Goal: Check status: Check status

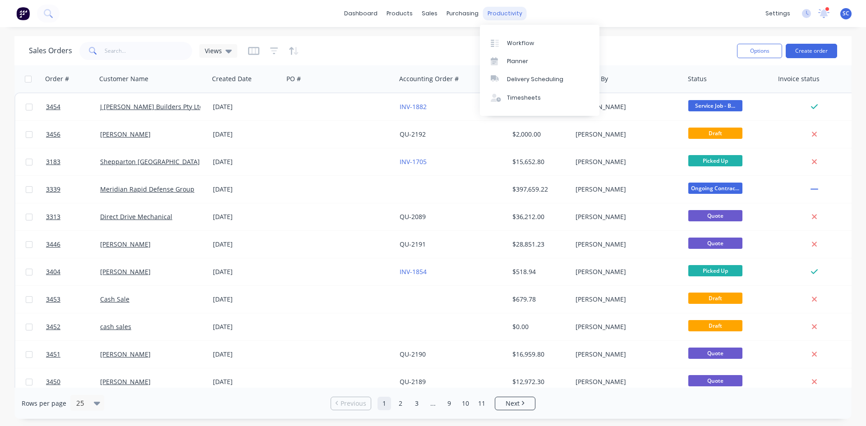
click at [503, 14] on div "productivity" at bounding box center [505, 14] width 44 height 14
click at [503, 42] on div at bounding box center [498, 43] width 14 height 8
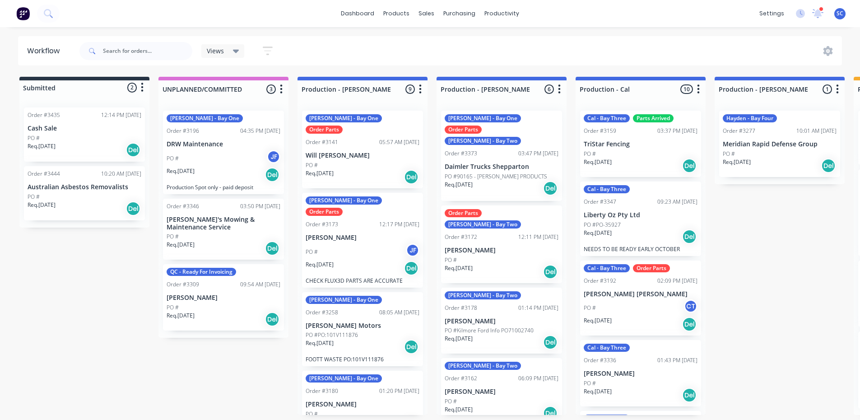
click at [82, 197] on div "PO #" at bounding box center [85, 197] width 114 height 8
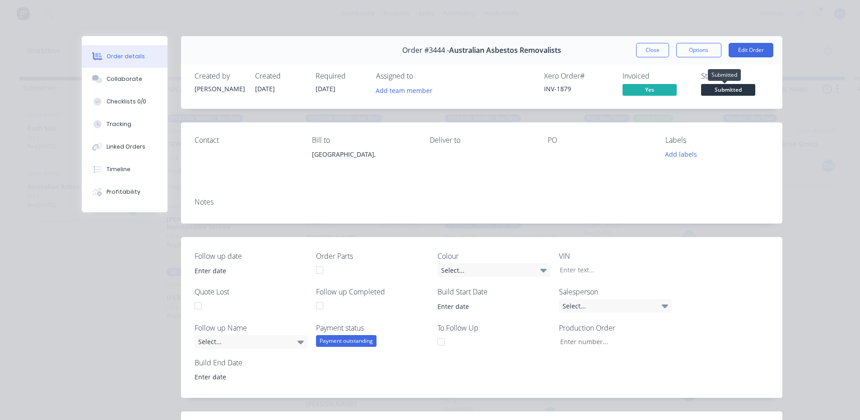
click at [723, 92] on span "Submitted" at bounding box center [728, 89] width 54 height 11
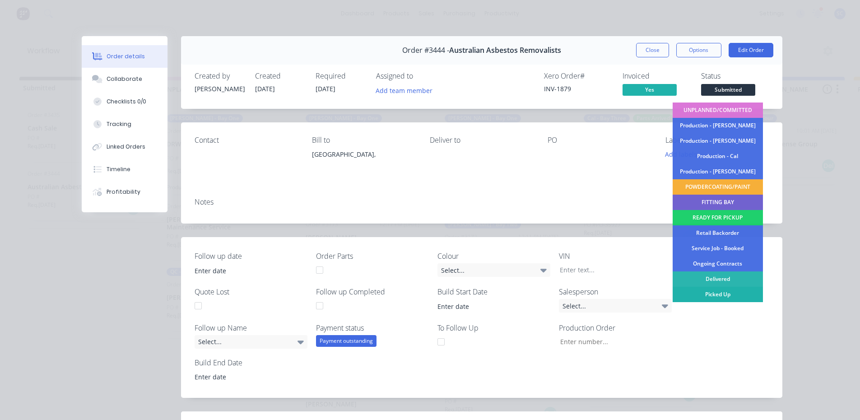
click at [696, 293] on div "Picked Up" at bounding box center [717, 294] width 90 height 15
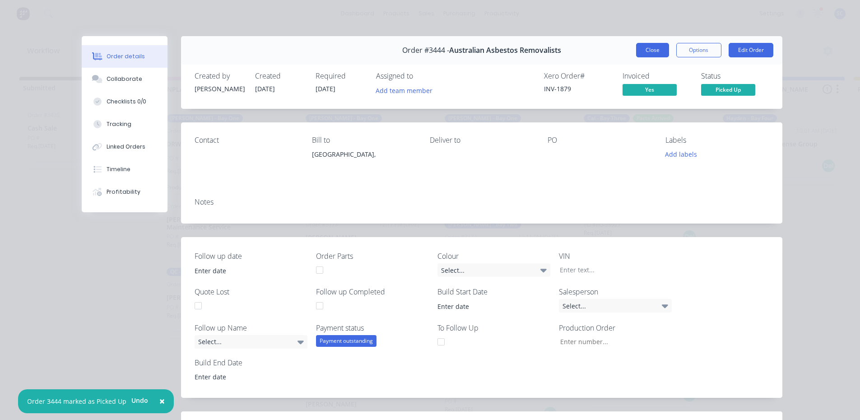
click at [643, 56] on button "Close" at bounding box center [652, 50] width 33 height 14
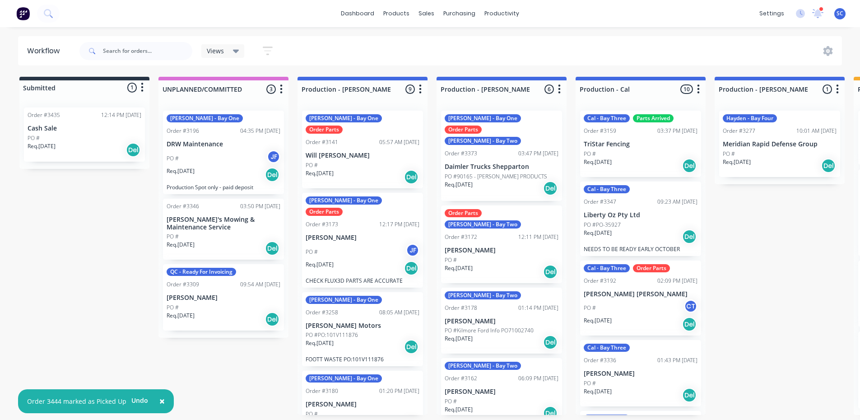
click at [60, 134] on div "PO #" at bounding box center [85, 138] width 114 height 8
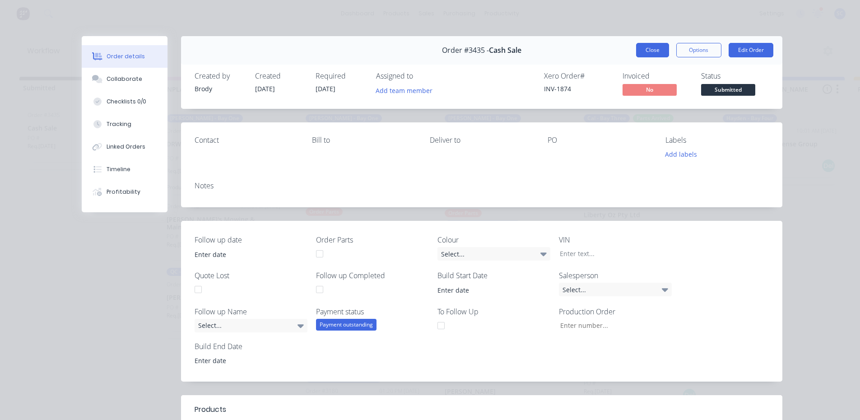
click at [664, 56] on button "Close" at bounding box center [652, 50] width 33 height 14
